Goal: Information Seeking & Learning: Learn about a topic

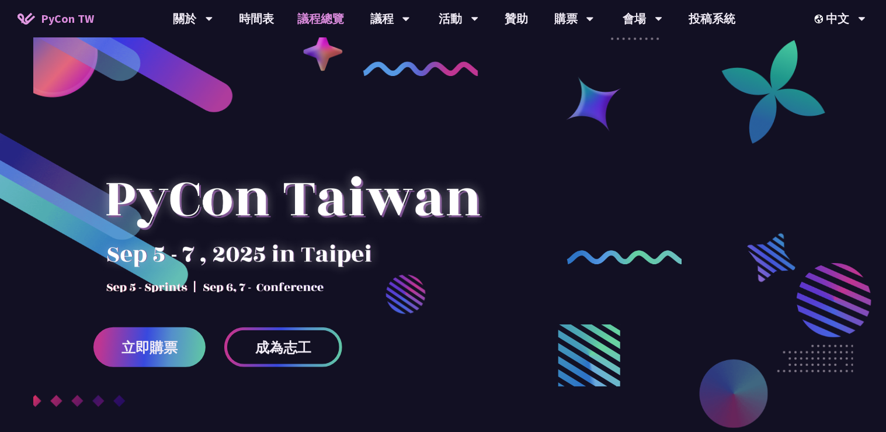
click at [331, 23] on link "議程總覽" at bounding box center [321, 18] width 70 height 37
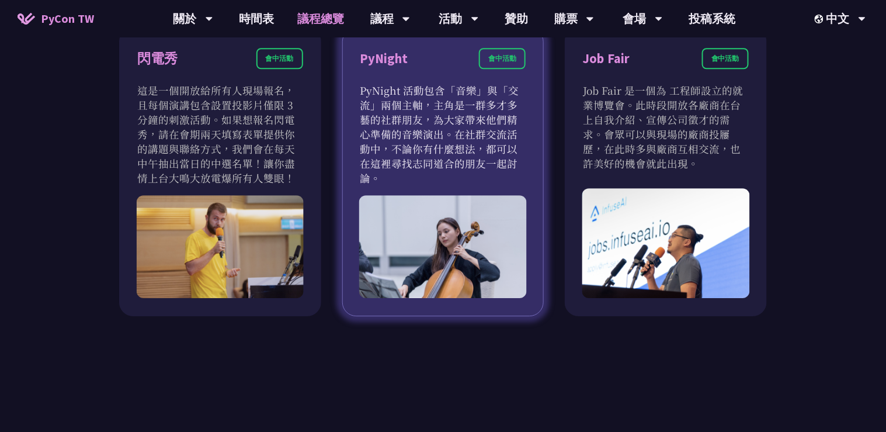
scroll to position [982, 0]
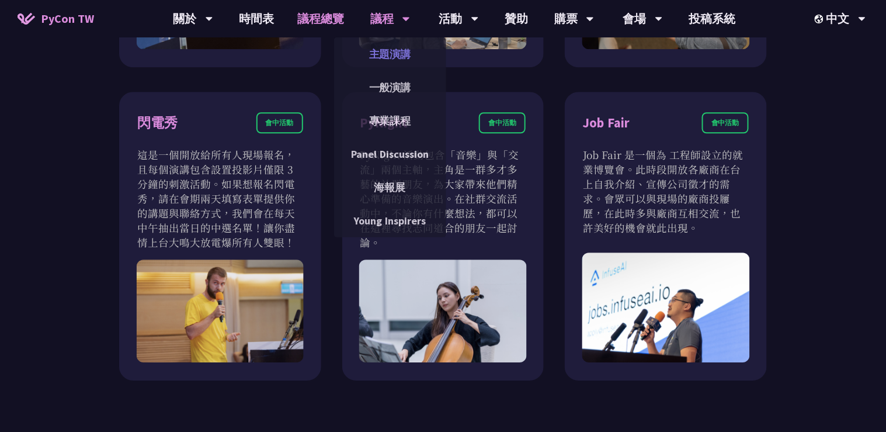
click at [393, 53] on link "主題演講" at bounding box center [390, 53] width 112 height 27
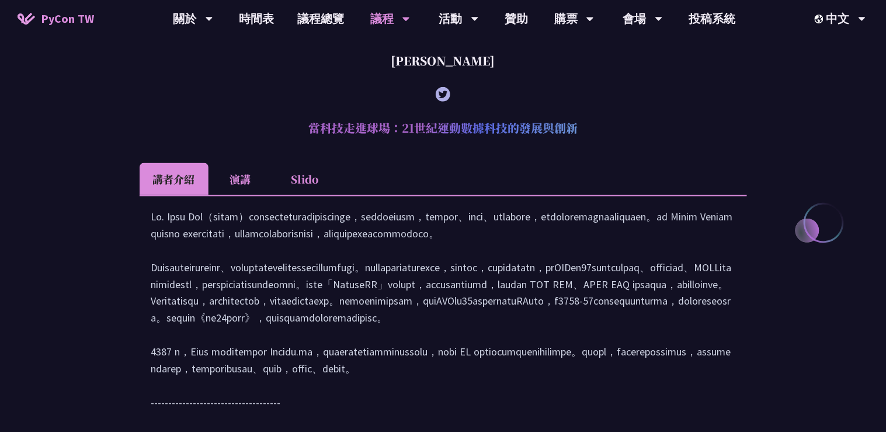
scroll to position [467, 0]
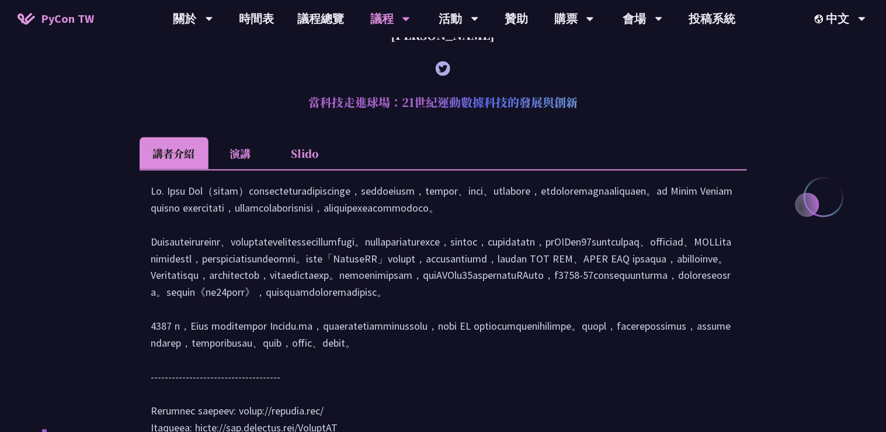
click at [248, 157] on li "演講" at bounding box center [241, 153] width 64 height 32
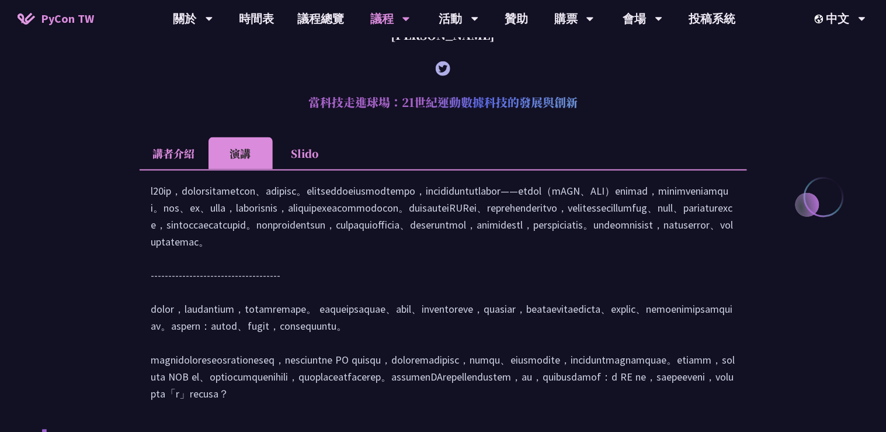
click at [305, 152] on li "Slido" at bounding box center [305, 153] width 64 height 32
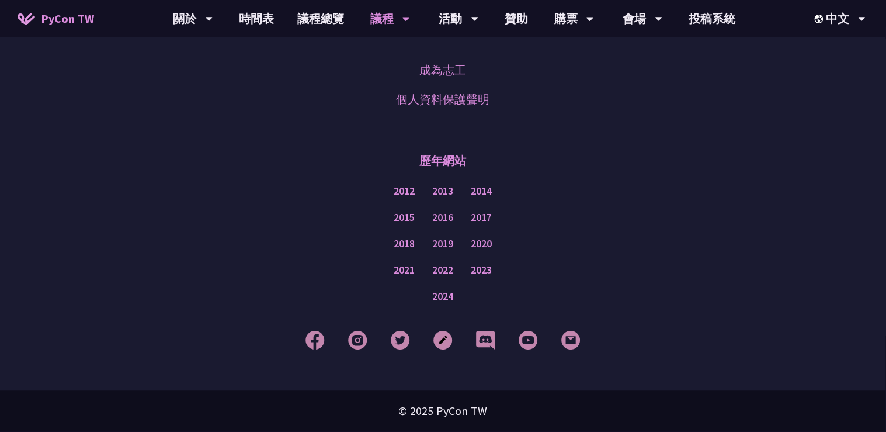
scroll to position [2221, 0]
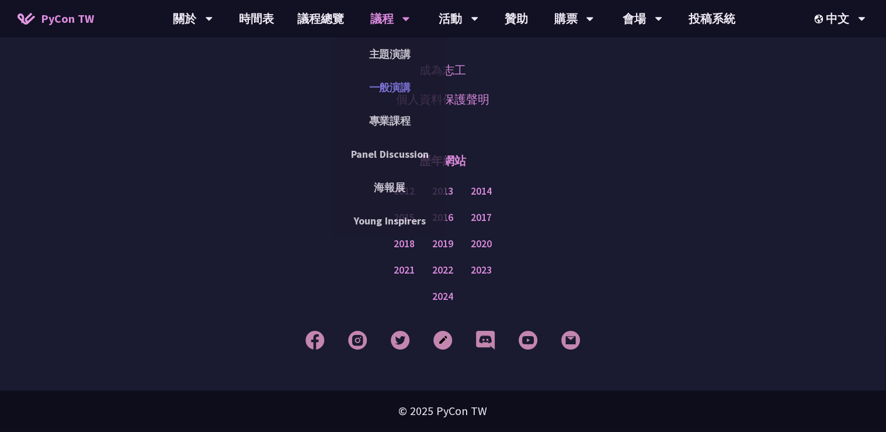
click at [380, 85] on link "一般演講" at bounding box center [390, 87] width 112 height 27
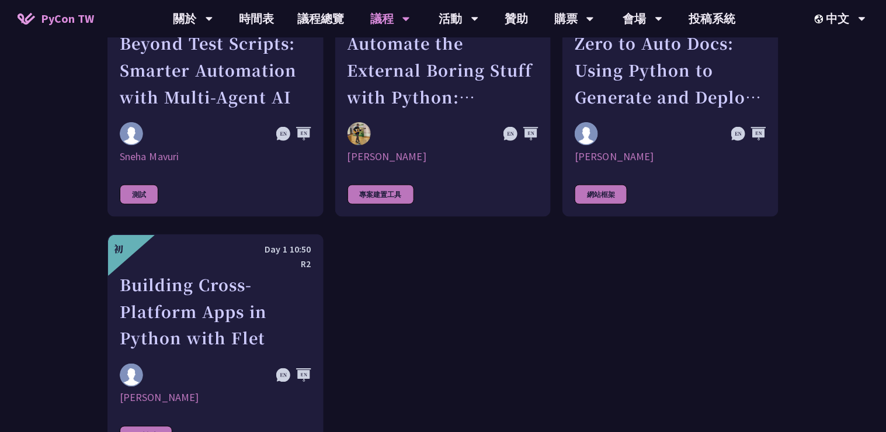
scroll to position [3459, 0]
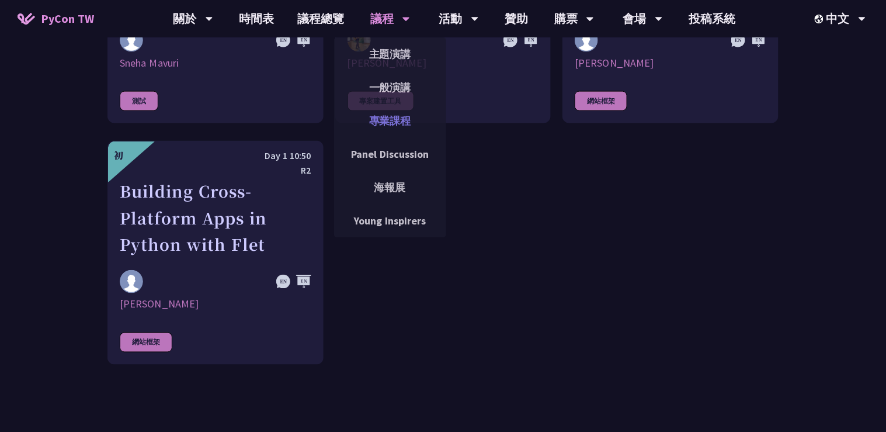
click at [394, 117] on link "專業課程" at bounding box center [390, 120] width 112 height 27
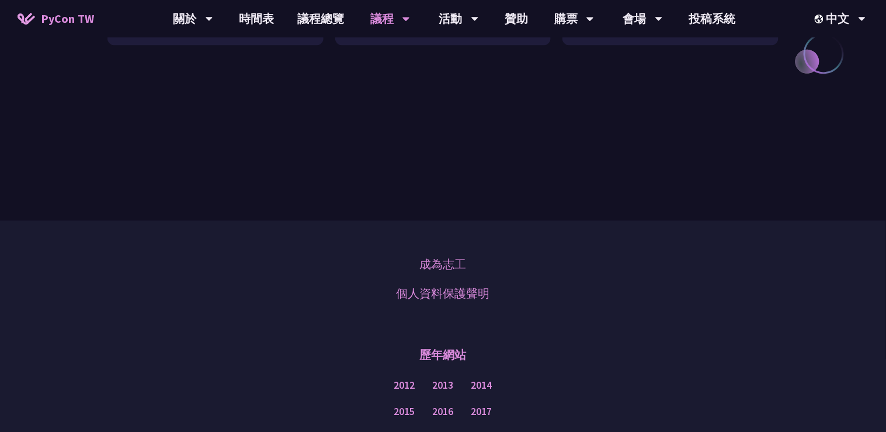
scroll to position [748, 0]
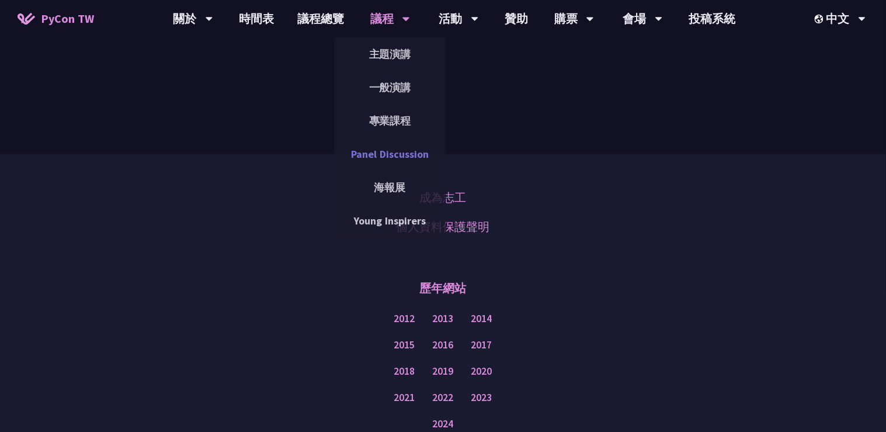
click at [398, 154] on link "Panel Discussion" at bounding box center [390, 153] width 112 height 27
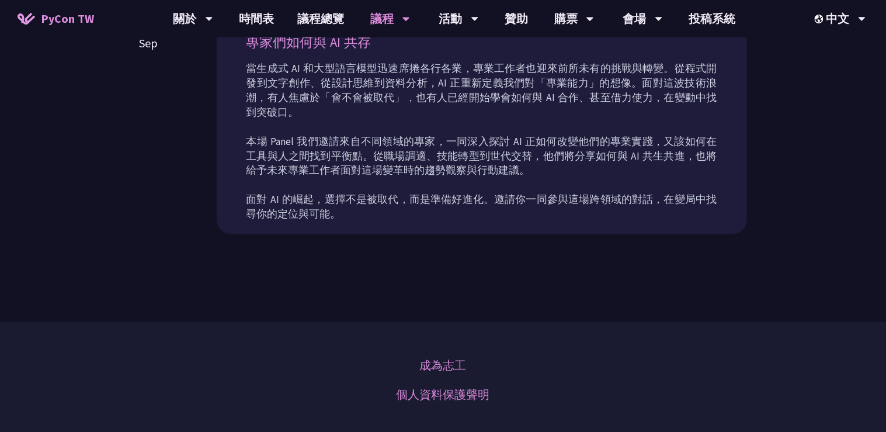
scroll to position [701, 0]
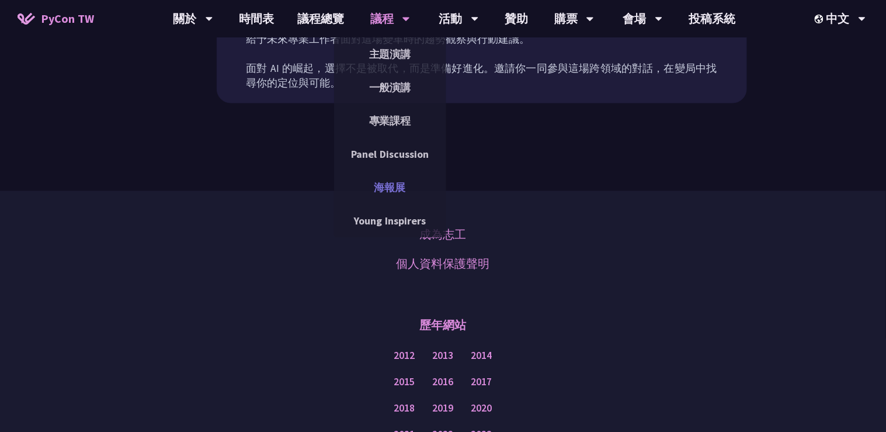
click at [398, 179] on link "海報展" at bounding box center [390, 187] width 112 height 27
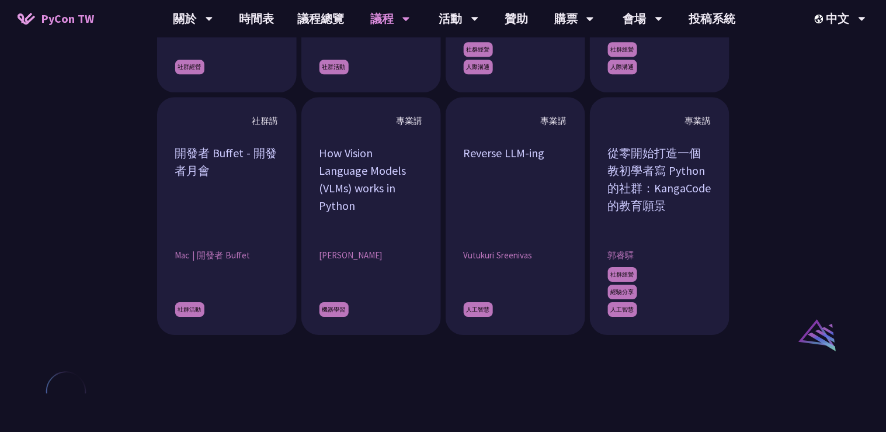
scroll to position [1122, 0]
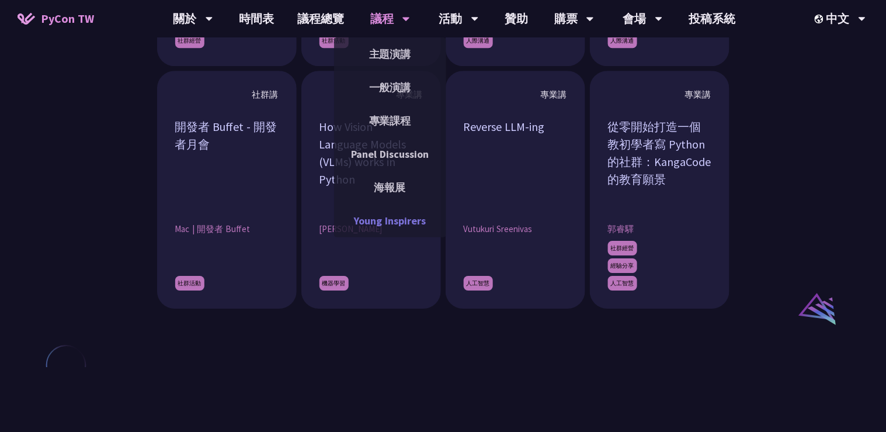
click at [399, 223] on link "Young Inspirers" at bounding box center [390, 220] width 112 height 27
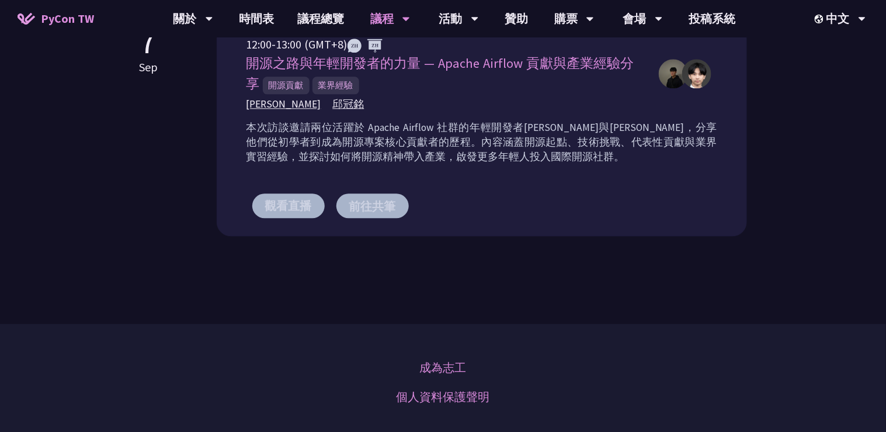
scroll to position [1028, 0]
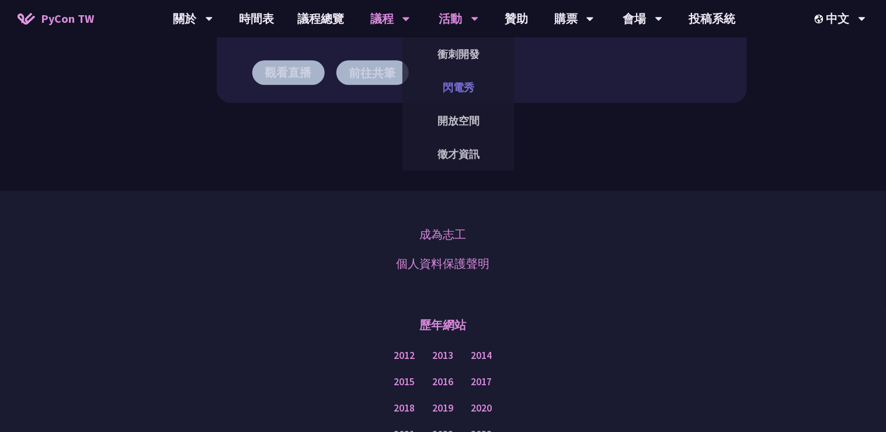
click at [460, 90] on link "閃電秀" at bounding box center [459, 87] width 112 height 27
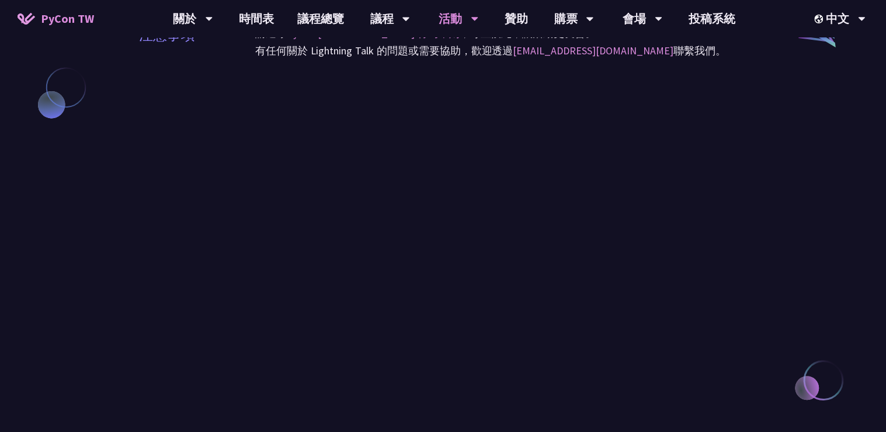
scroll to position [1122, 0]
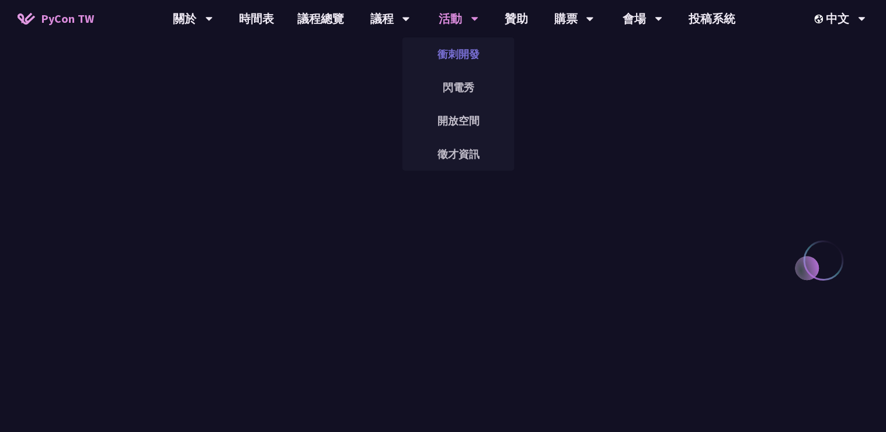
click at [464, 62] on link "衝刺開發" at bounding box center [459, 53] width 112 height 27
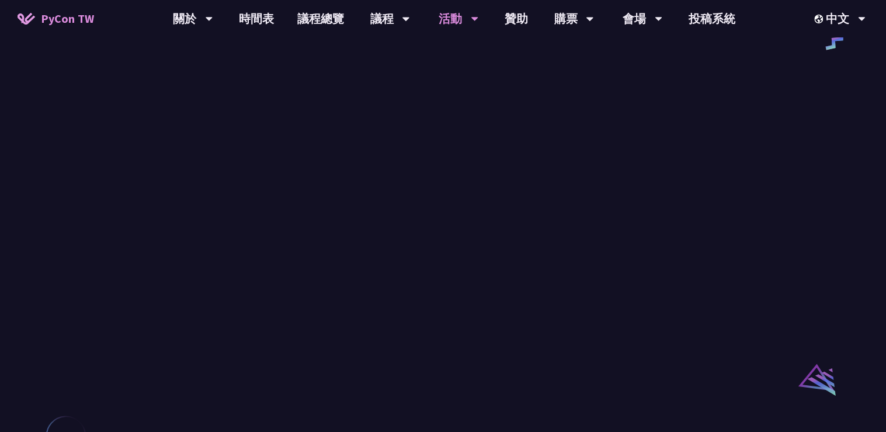
scroll to position [654, 0]
click at [463, 147] on link "徵才資訊" at bounding box center [459, 153] width 112 height 27
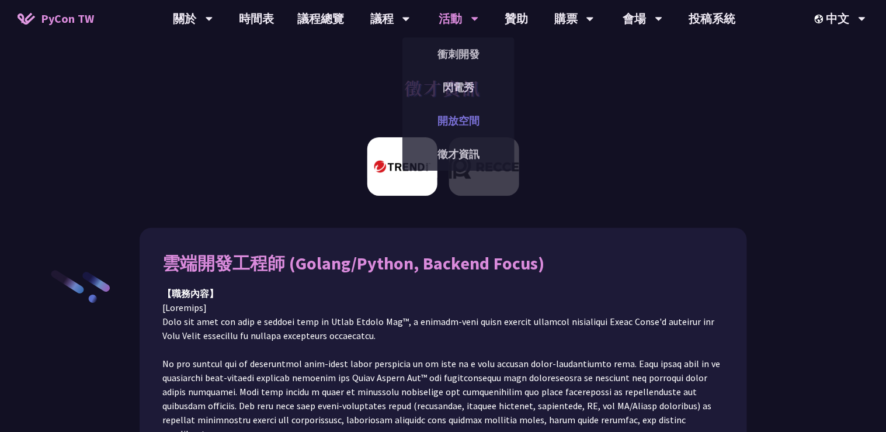
click at [461, 117] on link "開放空間" at bounding box center [459, 120] width 112 height 27
